Goal: Check status: Check status

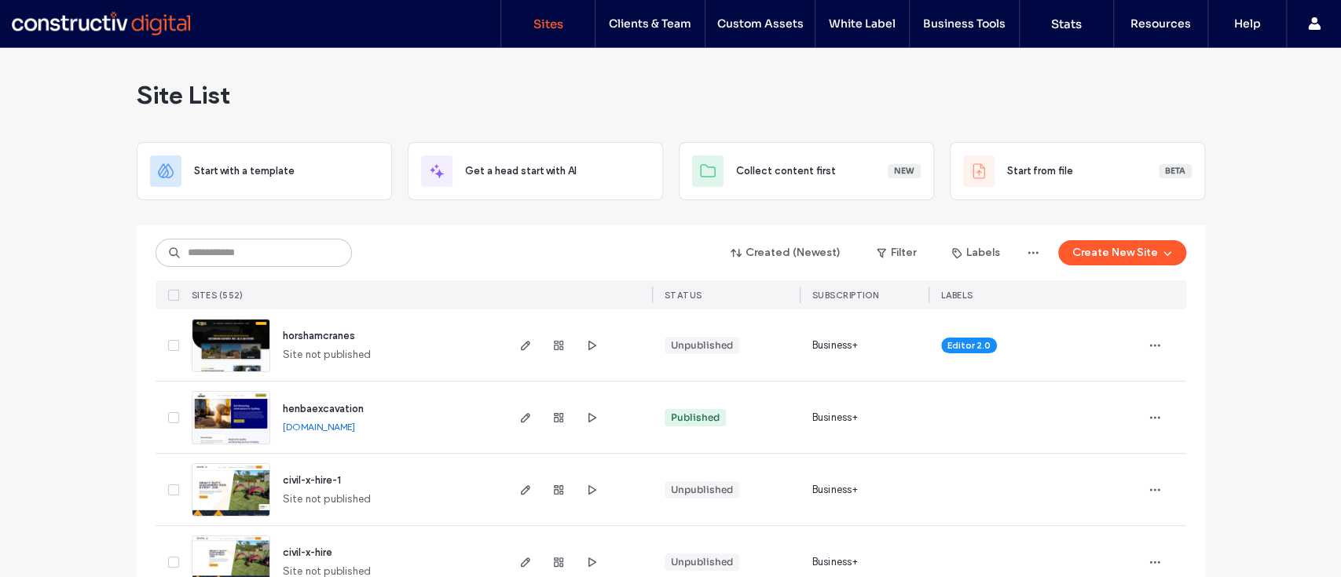
type input "*"
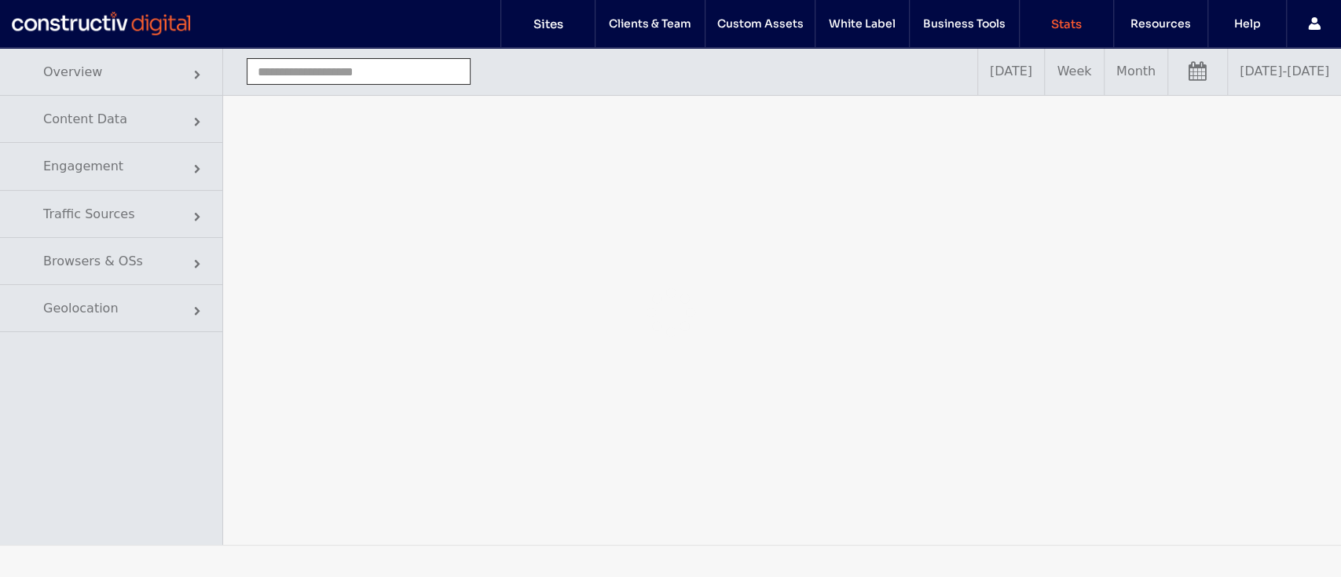
type input "**********"
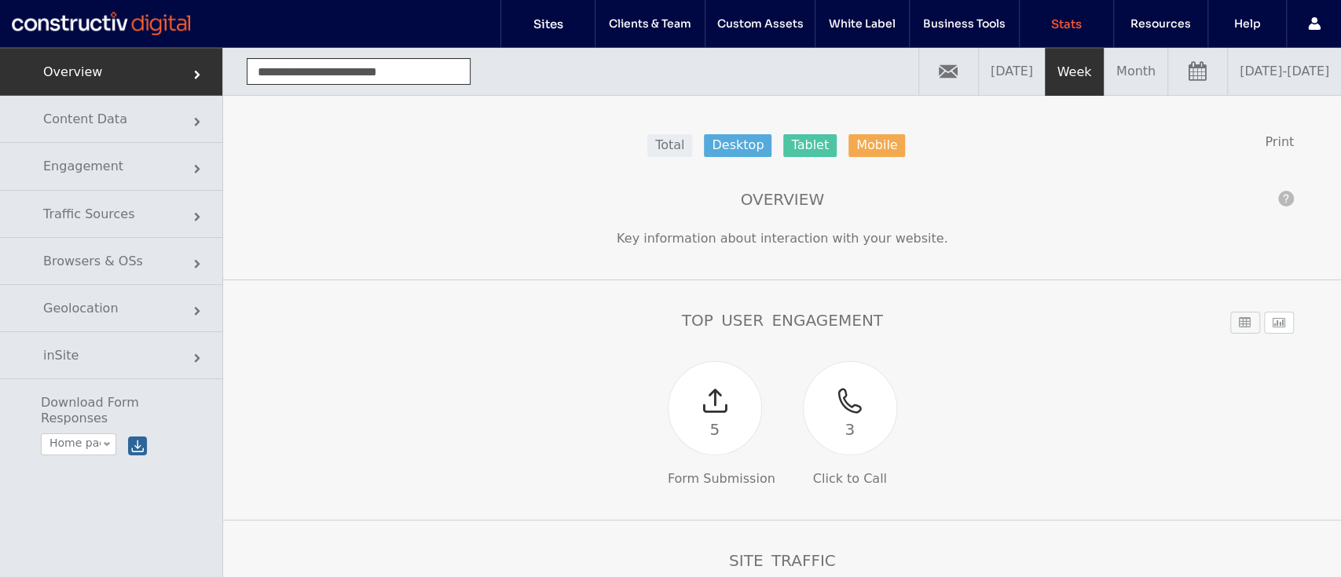
click at [1245, 60] on link "08/11/2025 - 08/18/2025" at bounding box center [1283, 71] width 113 height 47
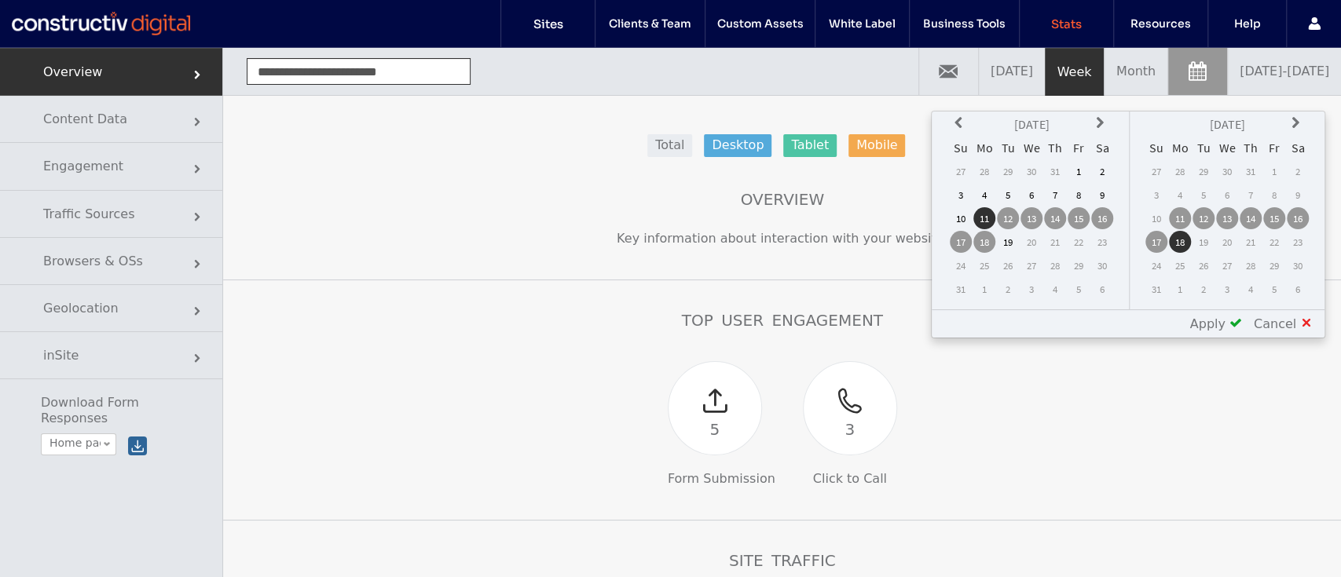
click at [961, 121] on icon at bounding box center [960, 123] width 13 height 13
click at [1055, 170] on td "1" at bounding box center [1055, 171] width 22 height 22
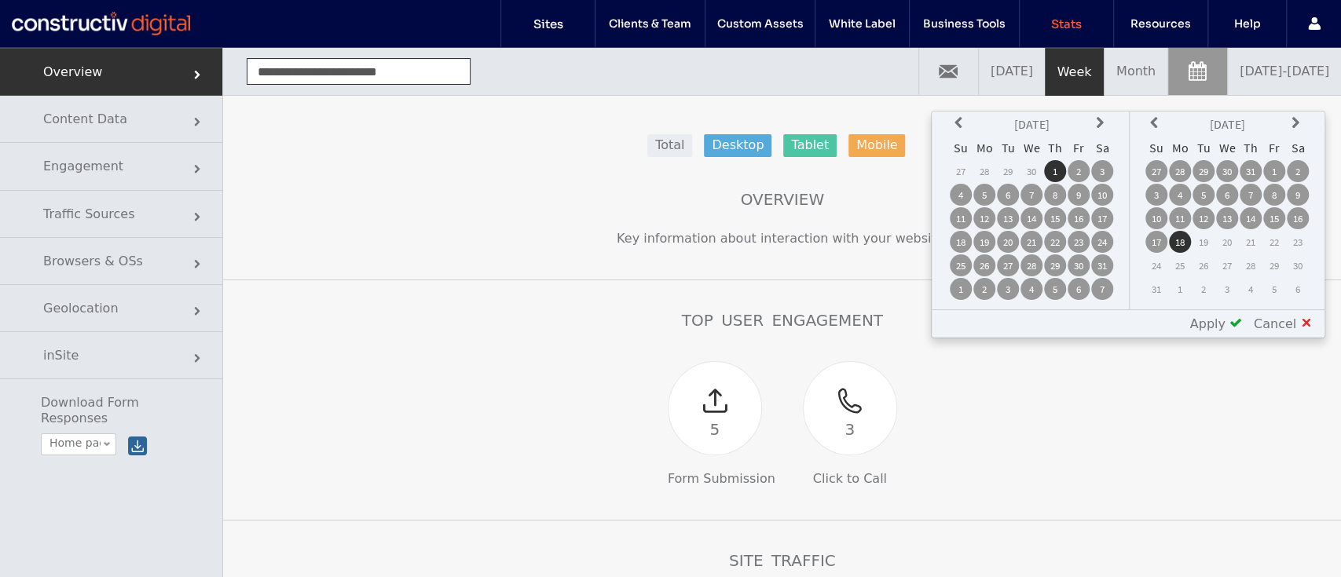
click at [1247, 167] on td "31" at bounding box center [1250, 171] width 22 height 22
click at [1231, 324] on div "Apply" at bounding box center [1210, 323] width 64 height 15
